Goal: Transaction & Acquisition: Purchase product/service

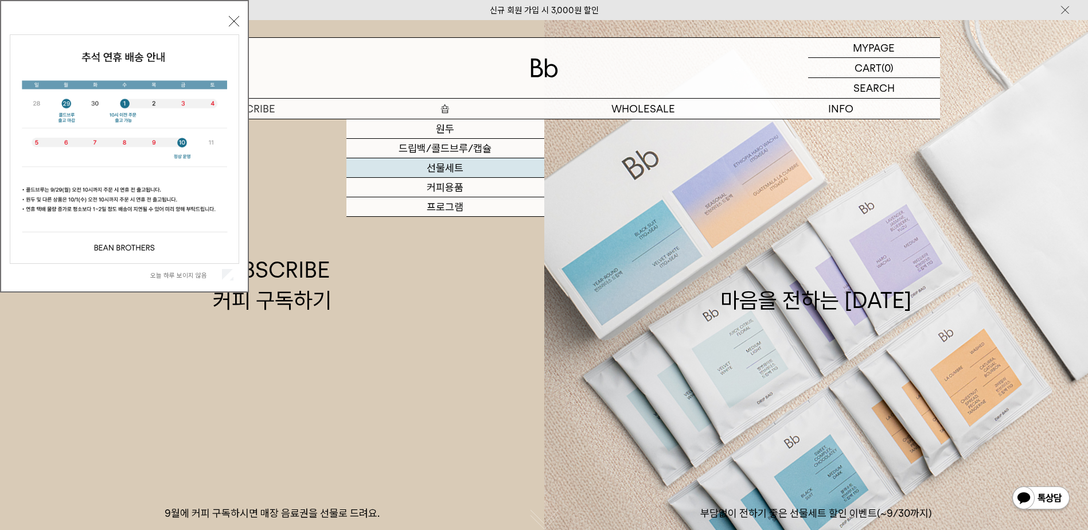
click at [453, 168] on link "선물세트" at bounding box center [445, 167] width 198 height 19
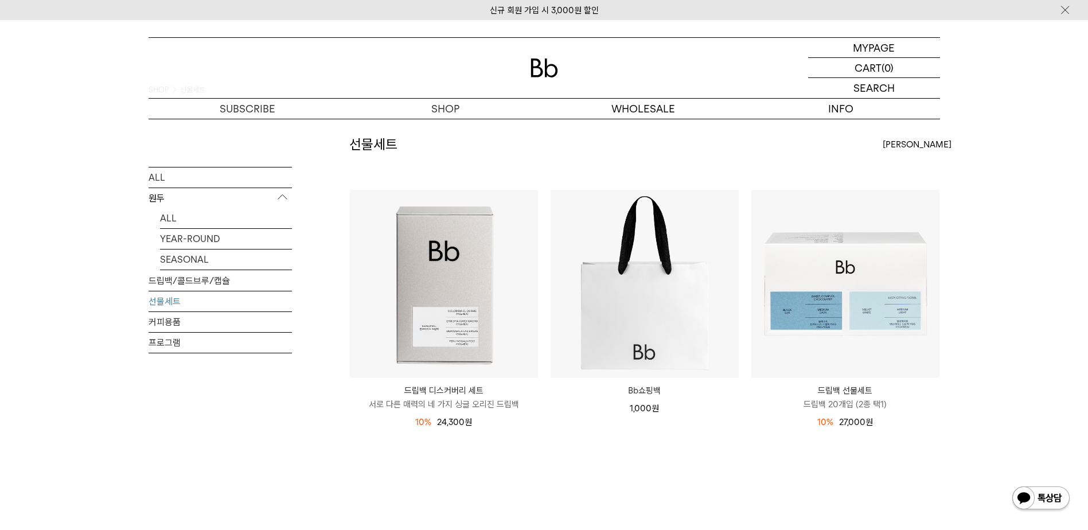
scroll to position [57, 0]
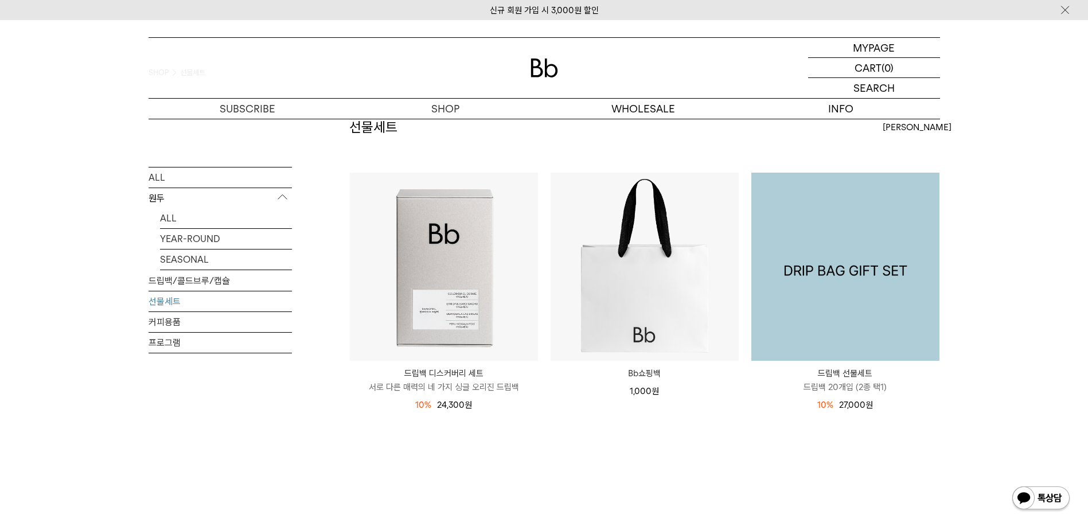
click at [866, 232] on img at bounding box center [845, 267] width 188 height 188
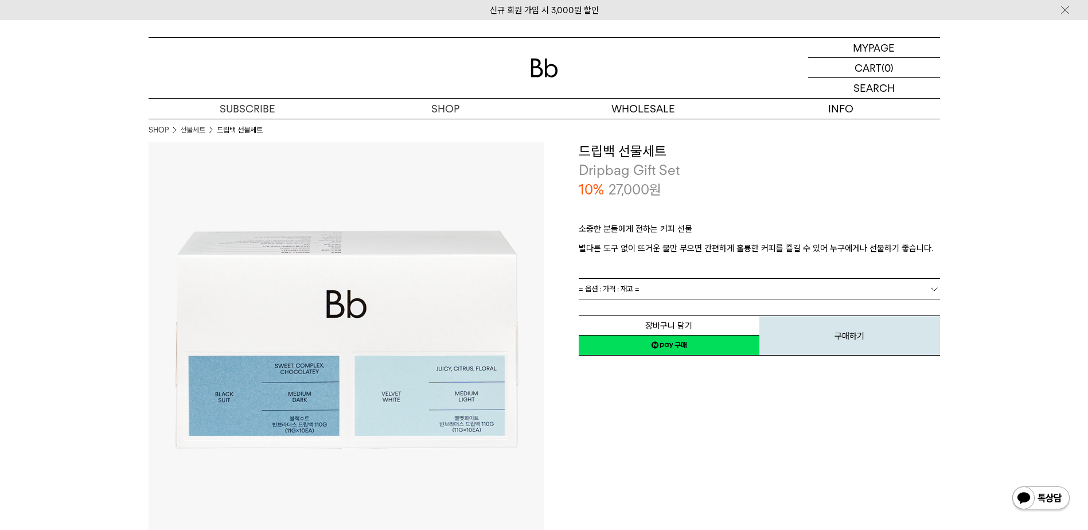
click at [775, 287] on link "= 옵션 : 가격 : 재고 =" at bounding box center [759, 289] width 361 height 20
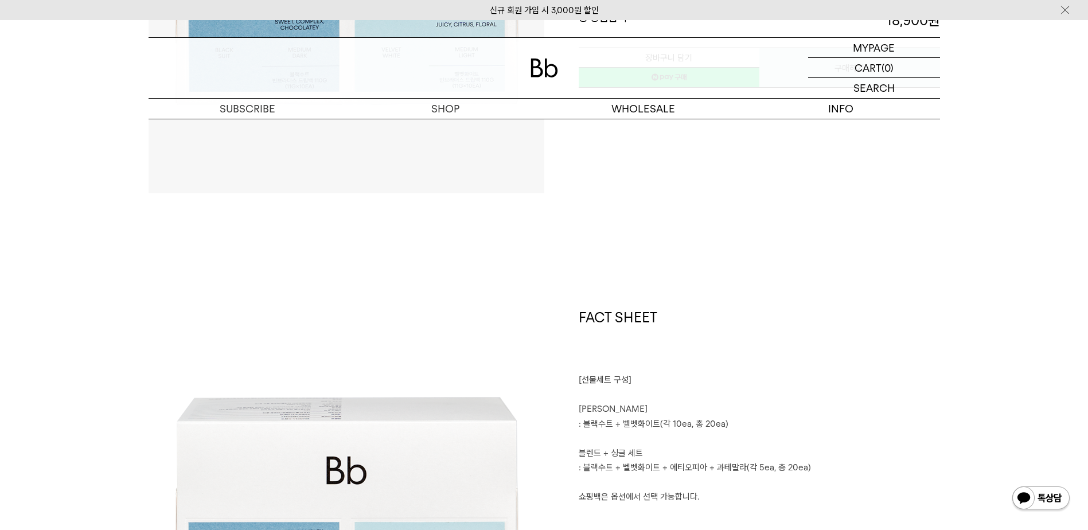
scroll to position [688, 0]
